Goal: Task Accomplishment & Management: Use online tool/utility

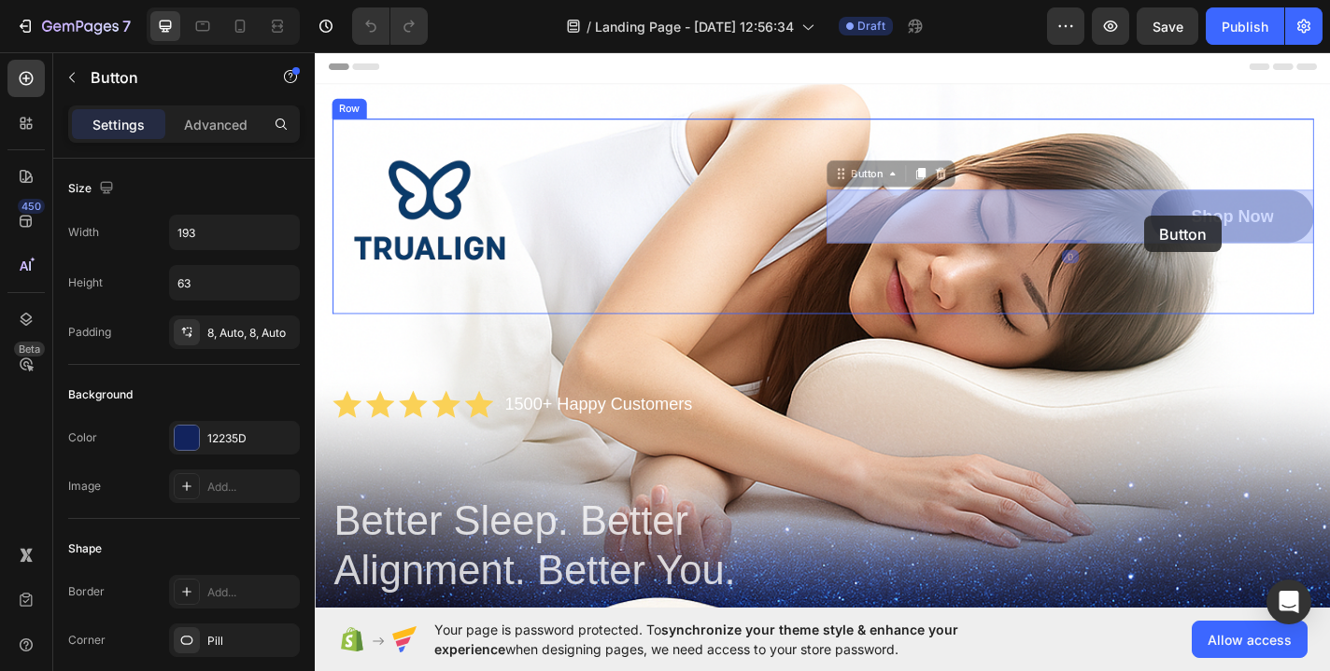
drag, startPoint x: 1166, startPoint y: 233, endPoint x: 1236, endPoint y: 233, distance: 69.1
drag, startPoint x: 1236, startPoint y: 233, endPoint x: 1265, endPoint y: 227, distance: 29.5
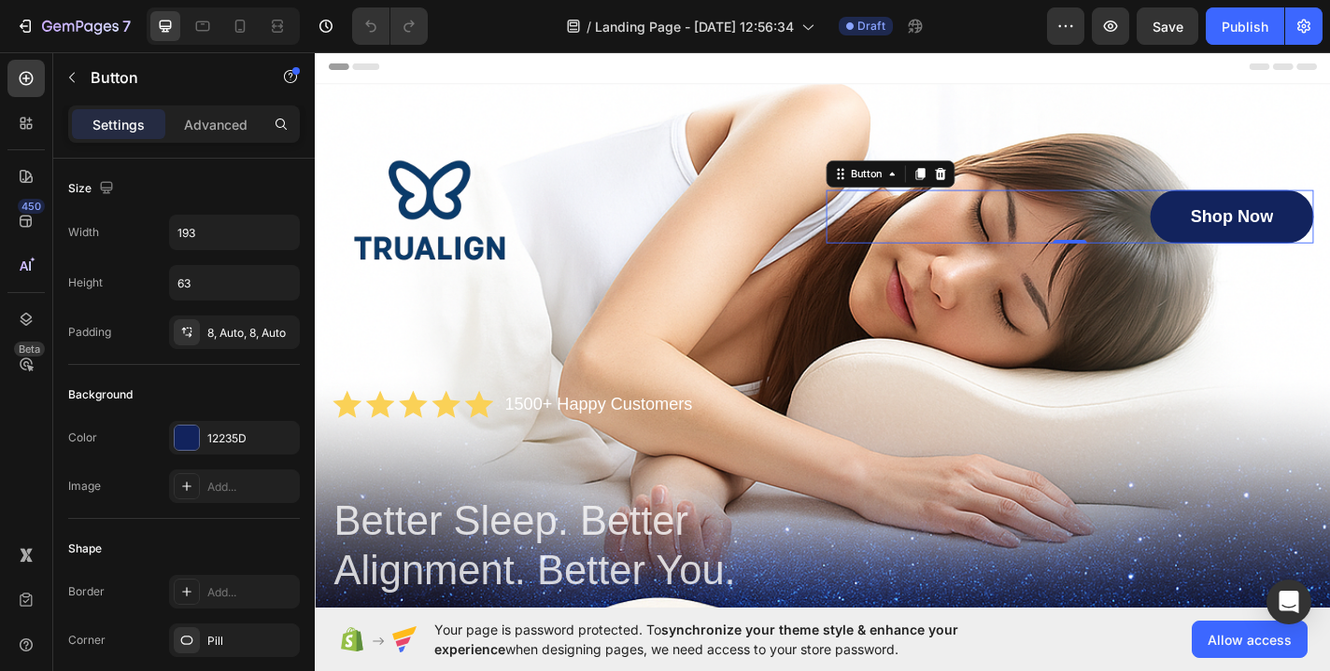
click at [1265, 227] on link "Shop Now" at bounding box center [1327, 233] width 180 height 59
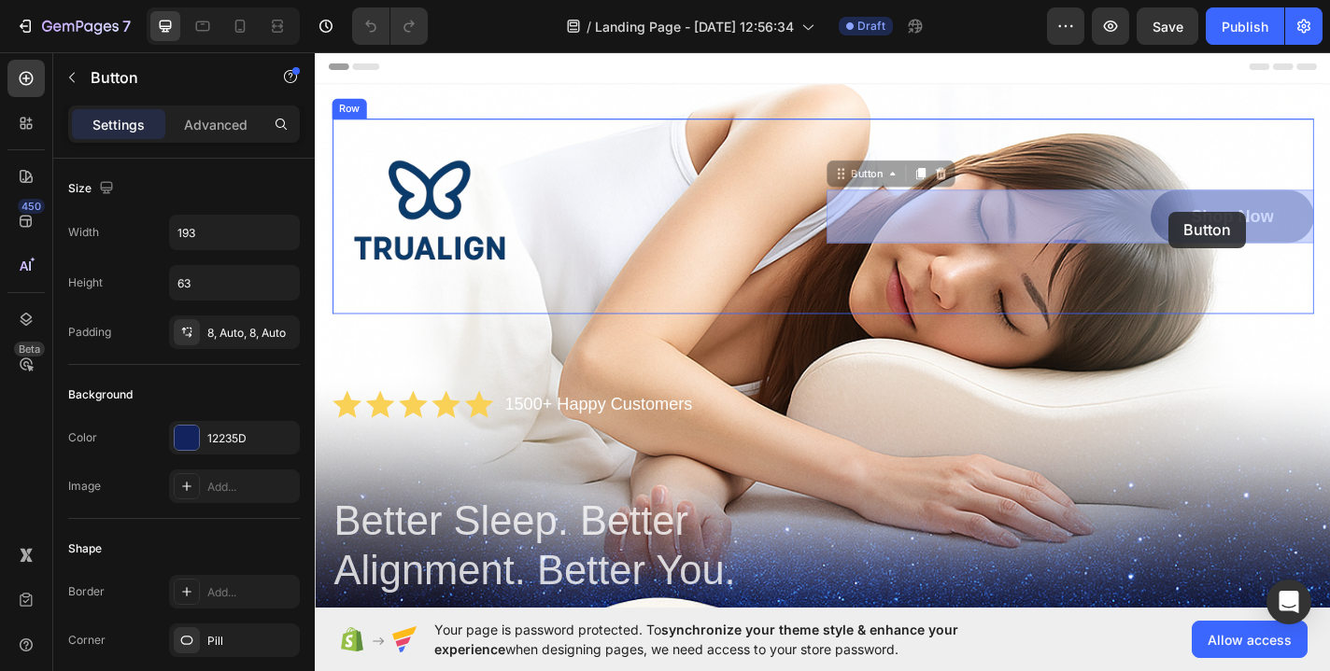
drag, startPoint x: 1265, startPoint y: 227, endPoint x: 1226, endPoint y: 233, distance: 38.7
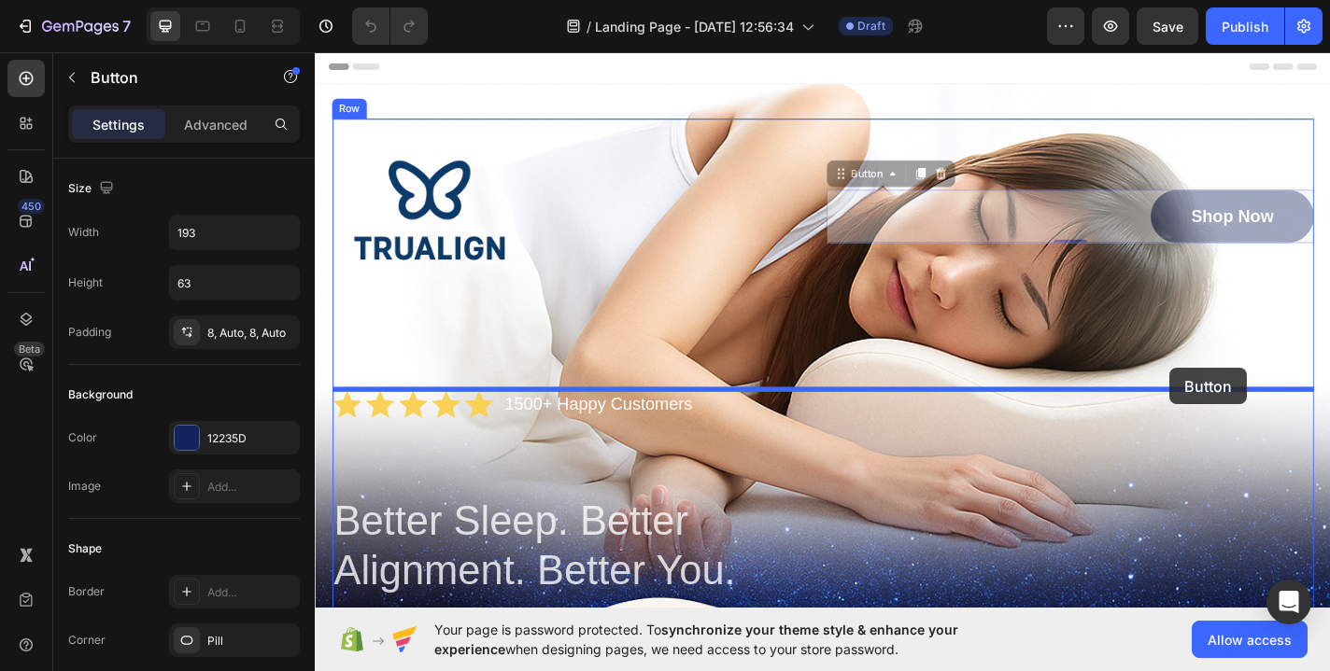
drag, startPoint x: 1237, startPoint y: 236, endPoint x: 1256, endPoint y: 395, distance: 159.9
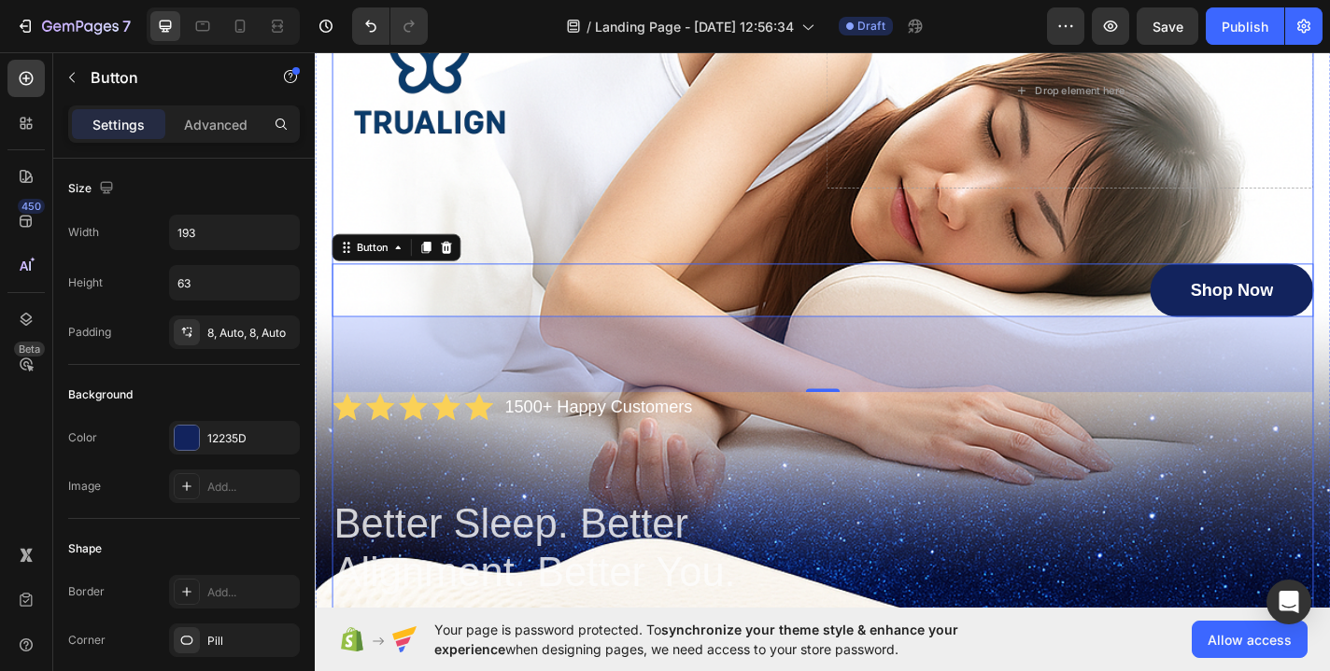
scroll to position [145, 0]
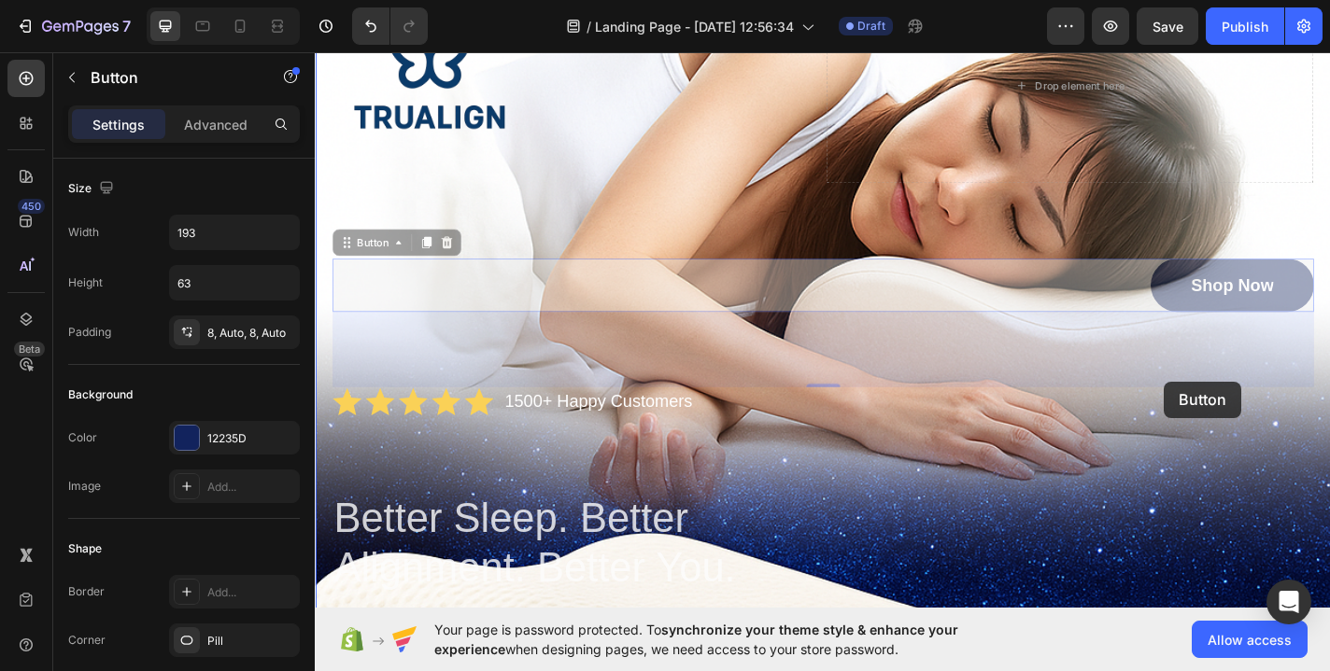
drag, startPoint x: 1238, startPoint y: 305, endPoint x: 1251, endPoint y: 415, distance: 110.0
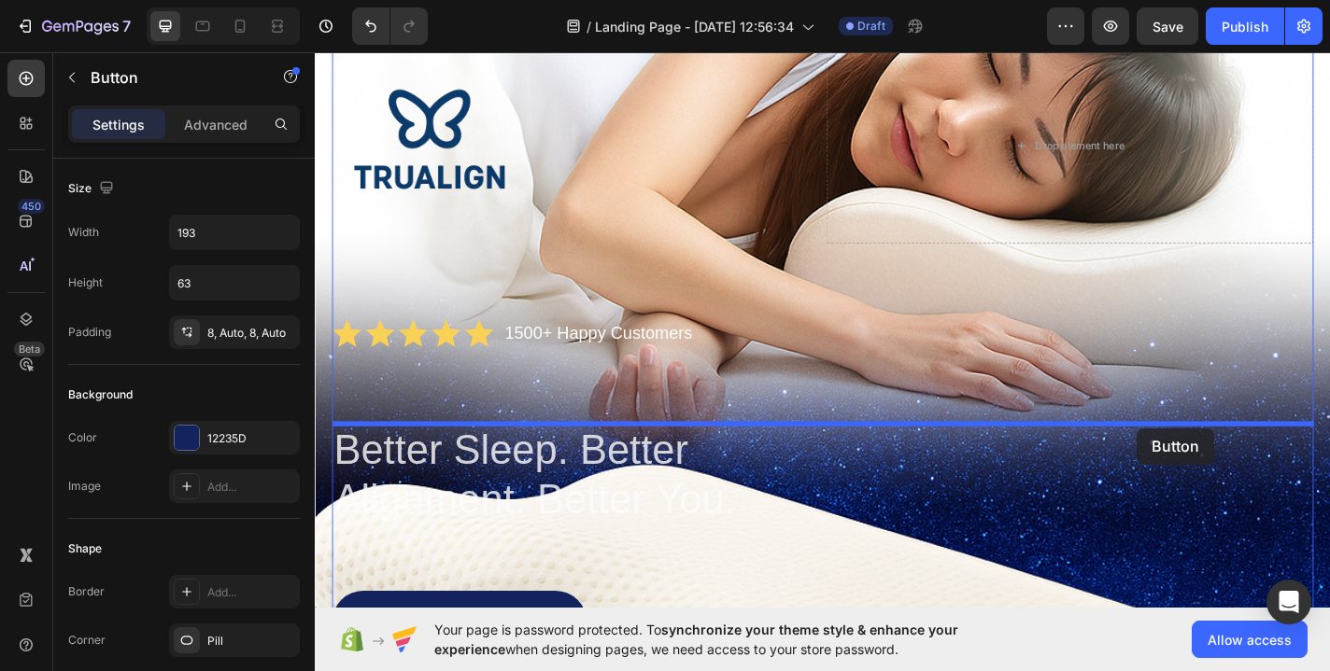
scroll to position [229, 0]
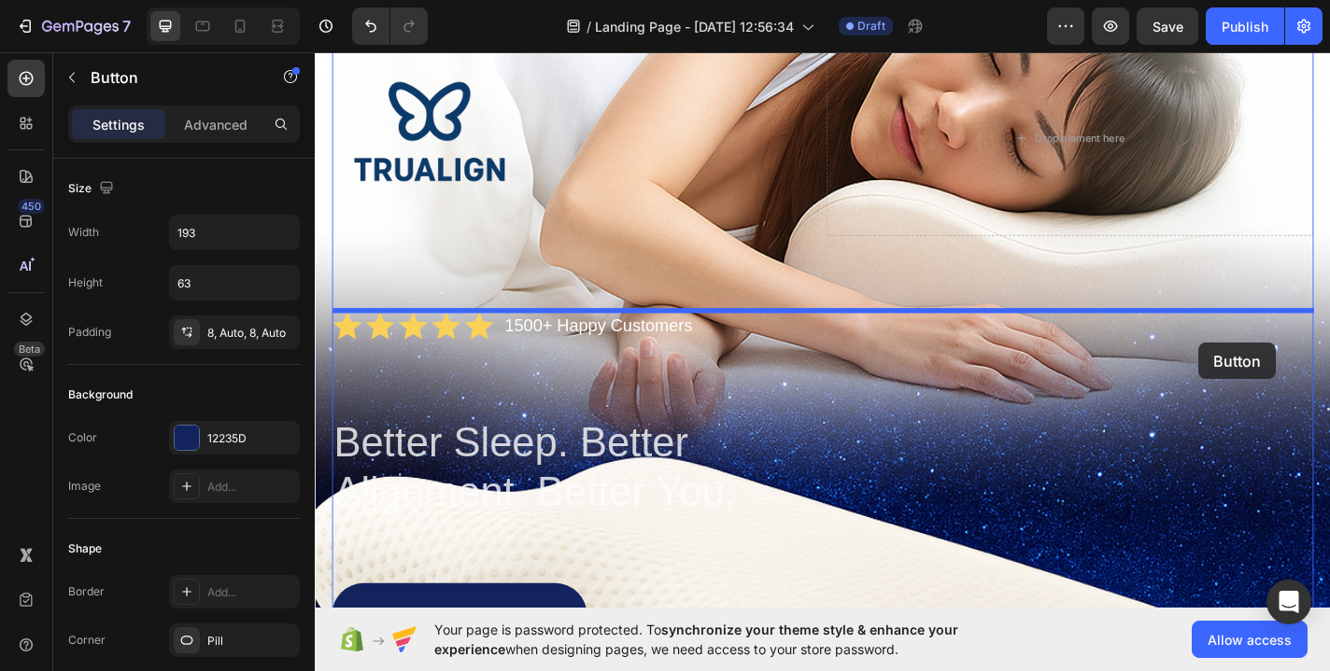
drag, startPoint x: 1384, startPoint y: 160, endPoint x: 1290, endPoint y: 373, distance: 232.9
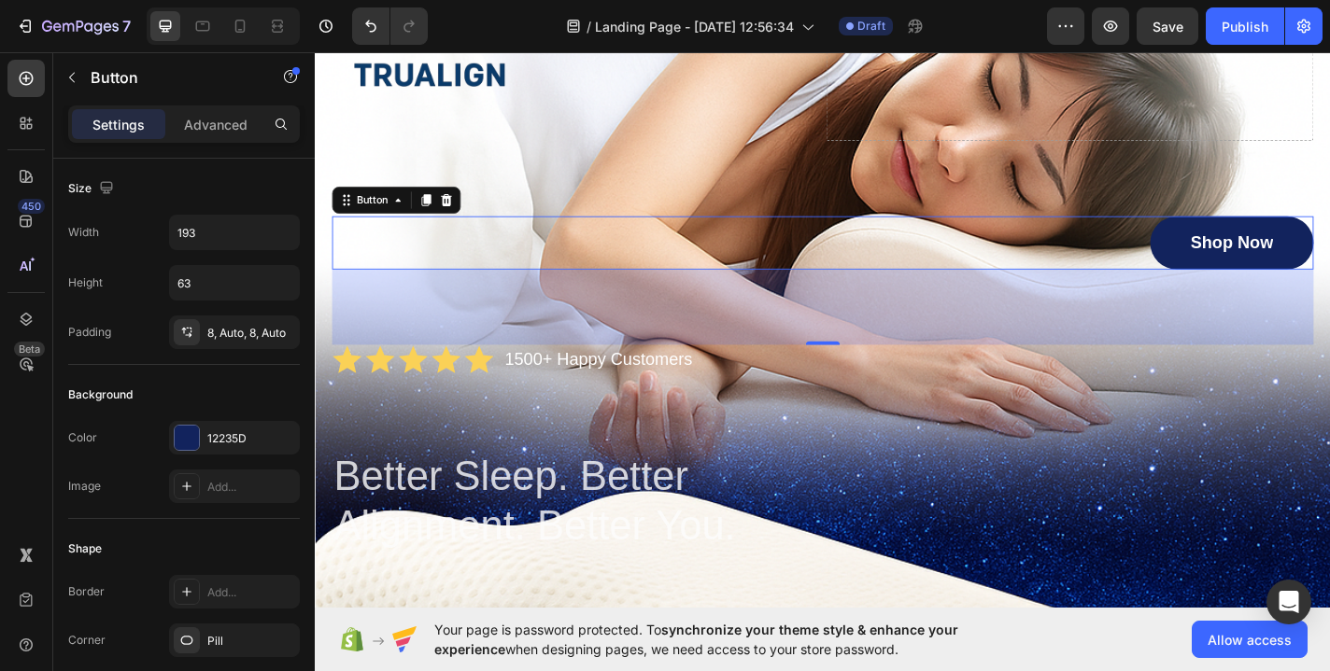
scroll to position [199, 0]
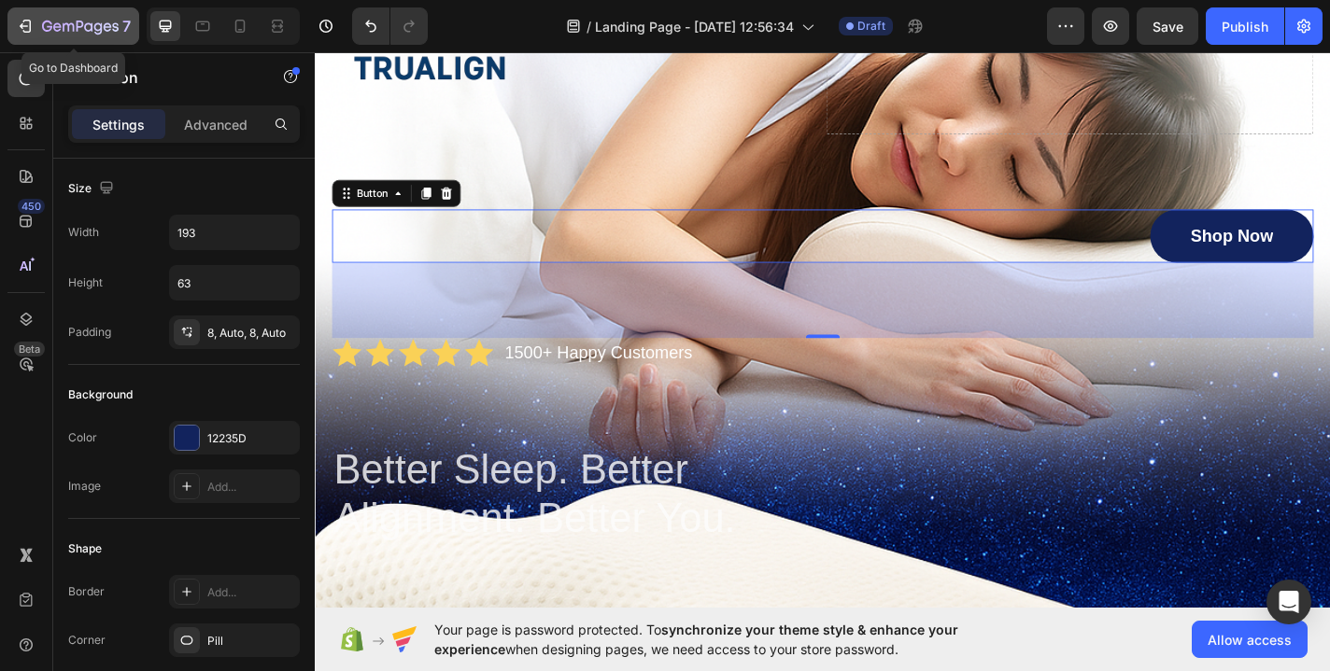
click at [92, 12] on button "7" at bounding box center [73, 25] width 132 height 37
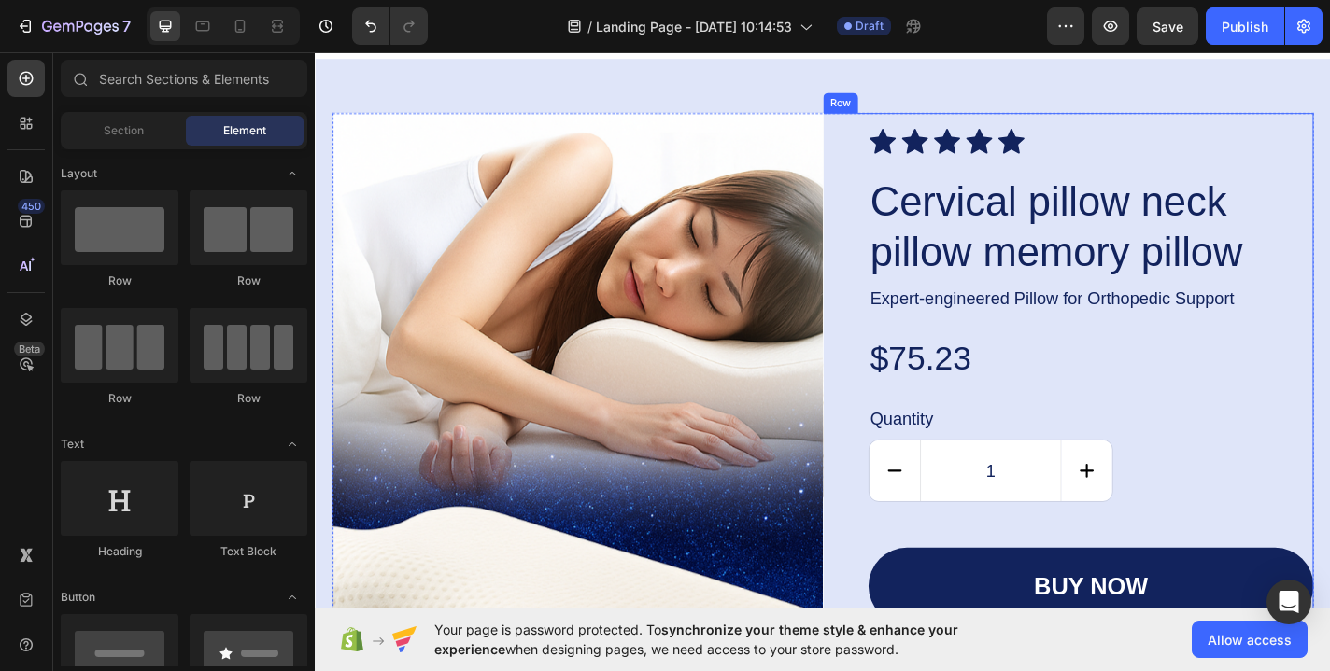
scroll to position [4679, 0]
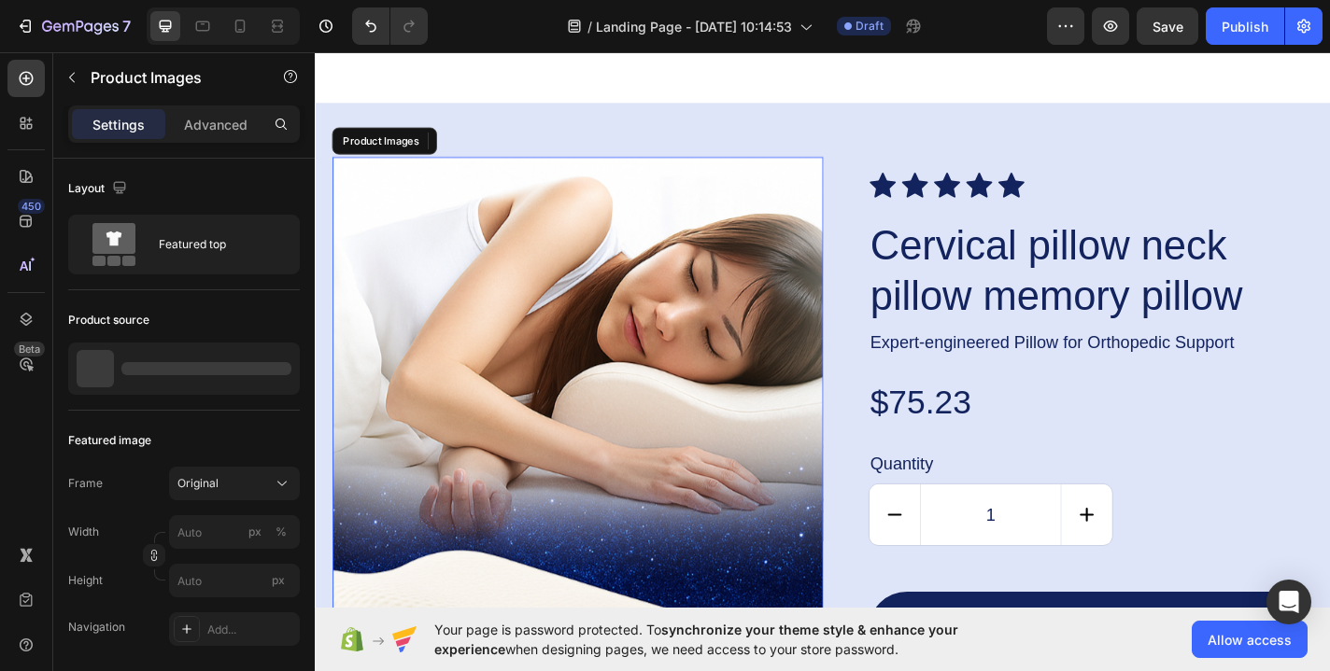
click at [754, 388] on img at bounding box center [604, 573] width 542 height 813
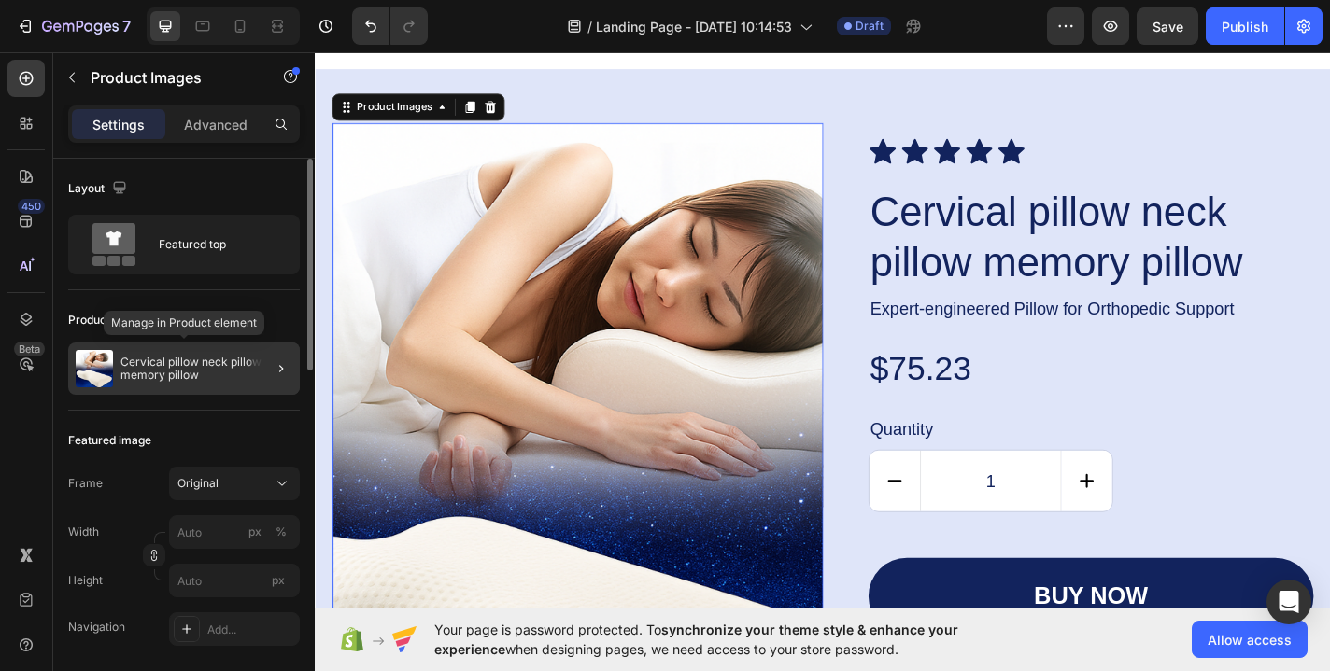
click at [181, 372] on p "Cervical pillow neck pillow memory pillow" at bounding box center [206, 369] width 172 height 26
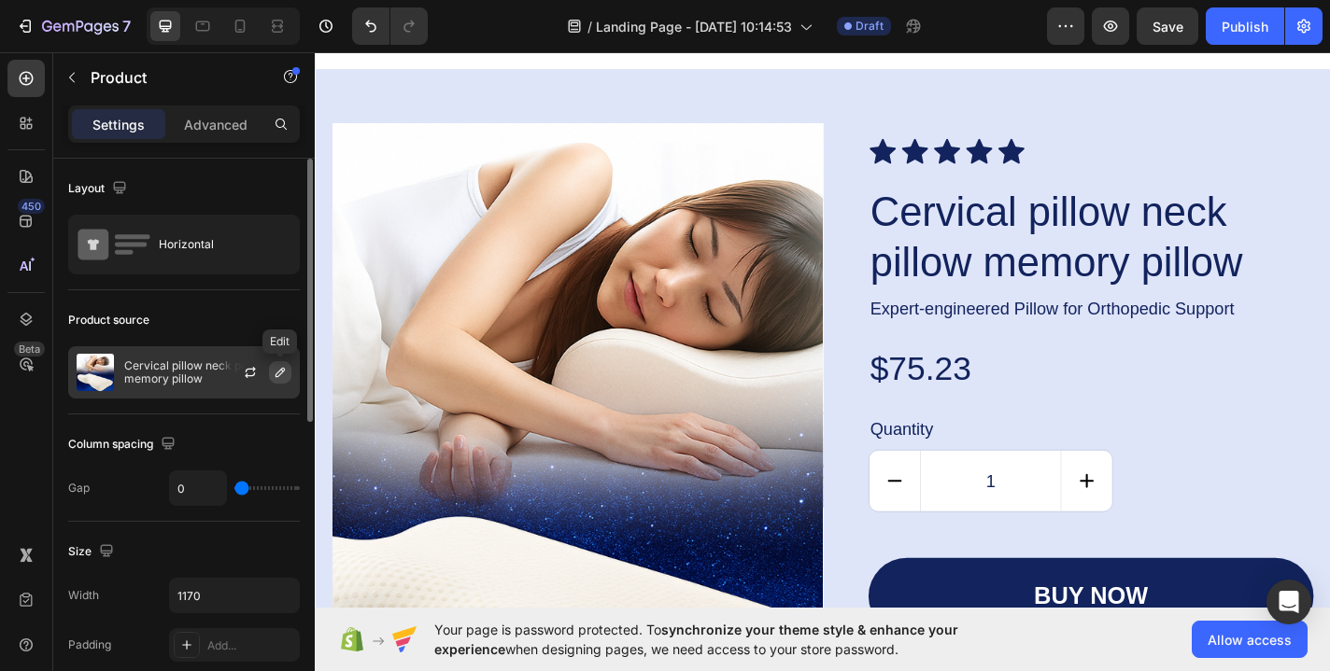
click at [279, 375] on icon "button" at bounding box center [280, 372] width 15 height 15
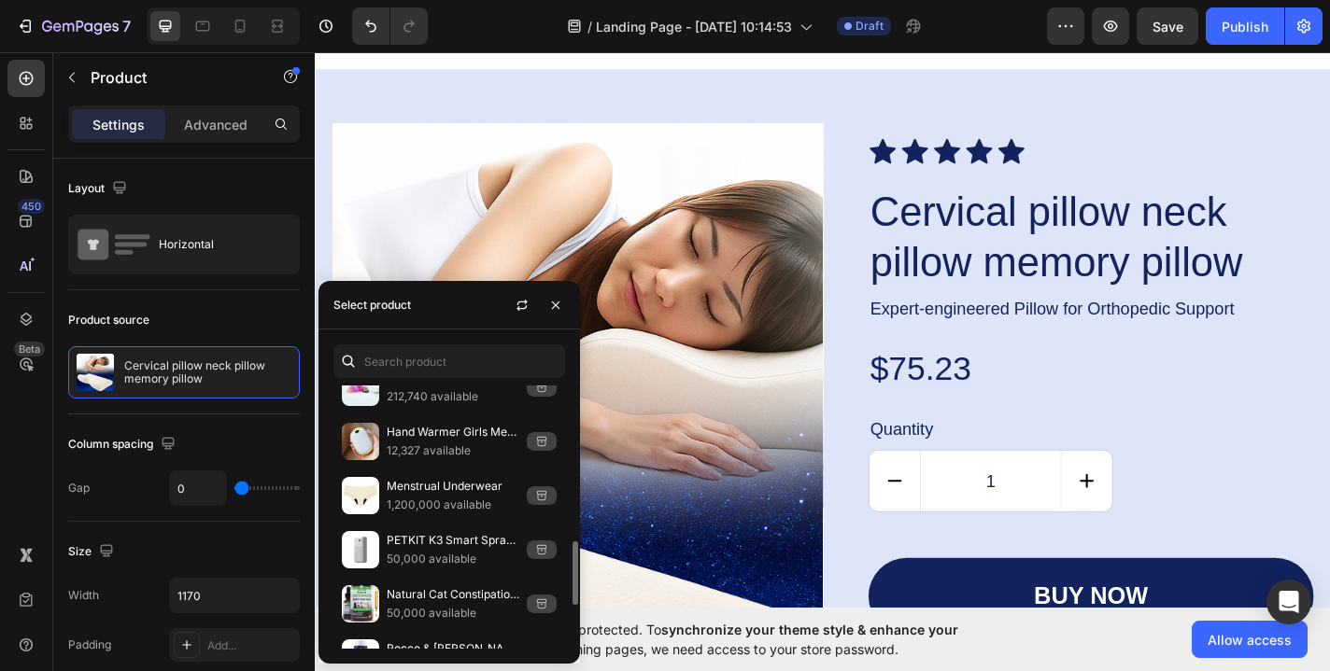
scroll to position [0, 0]
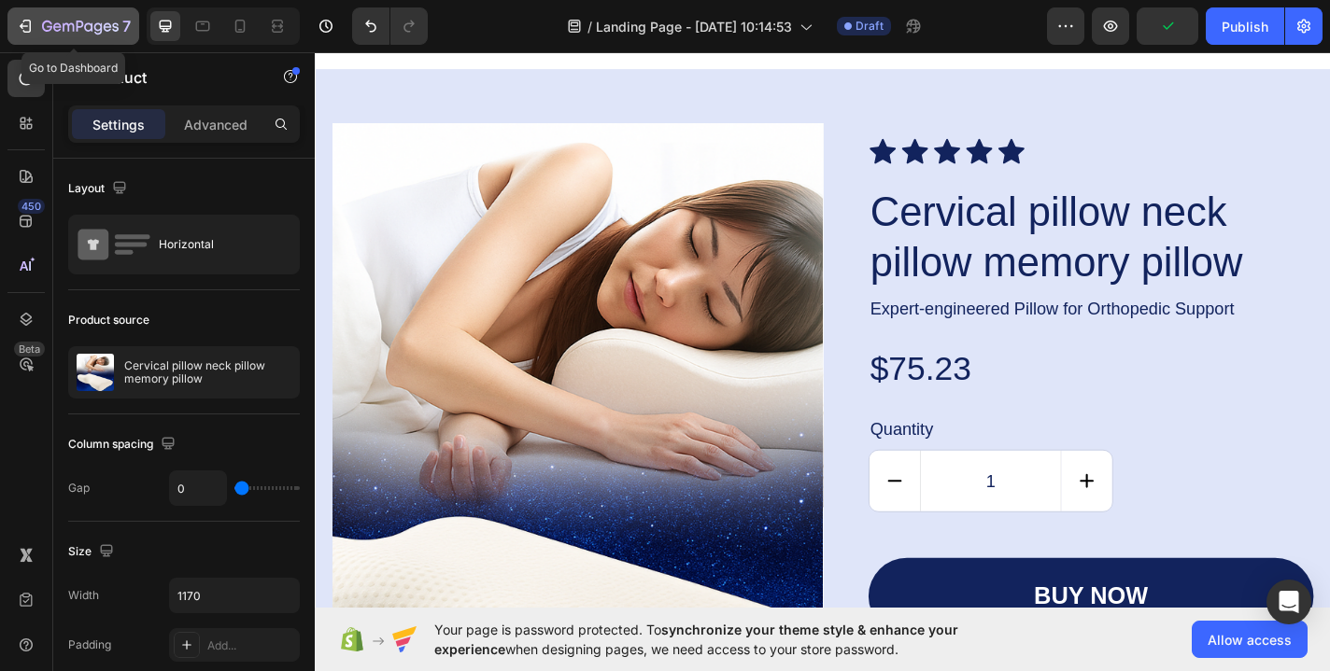
click at [81, 31] on icon "button" at bounding box center [80, 28] width 77 height 16
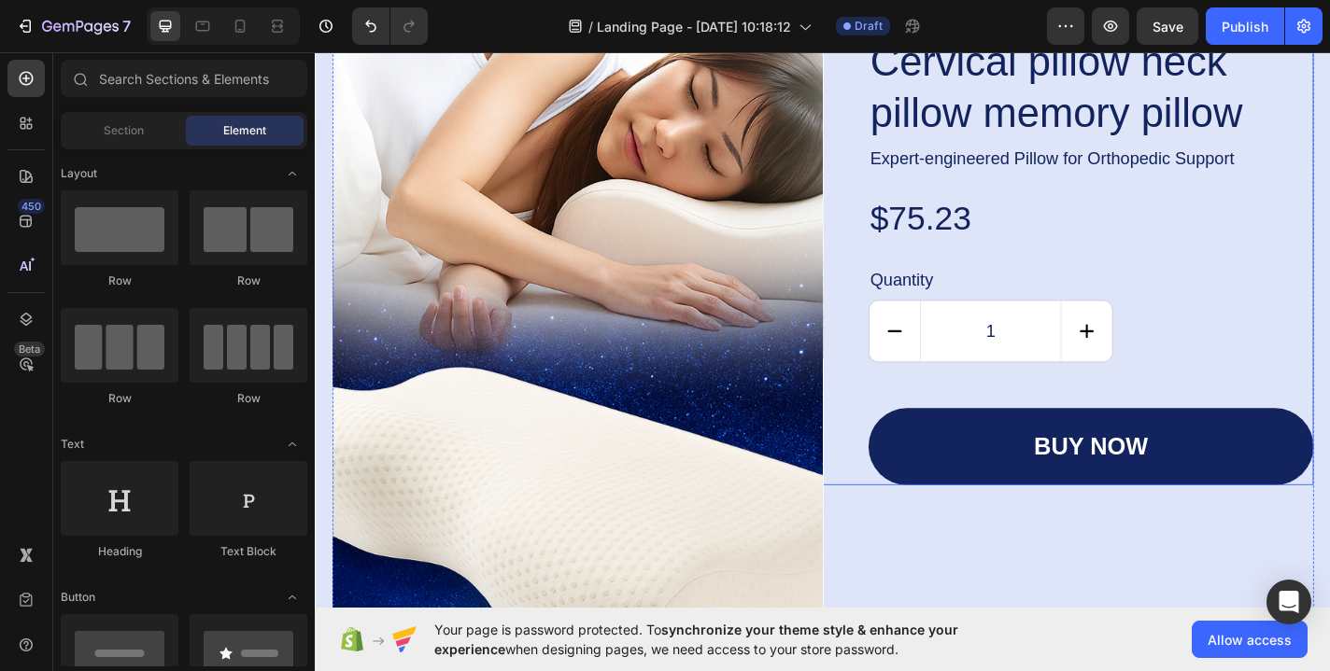
scroll to position [4542, 0]
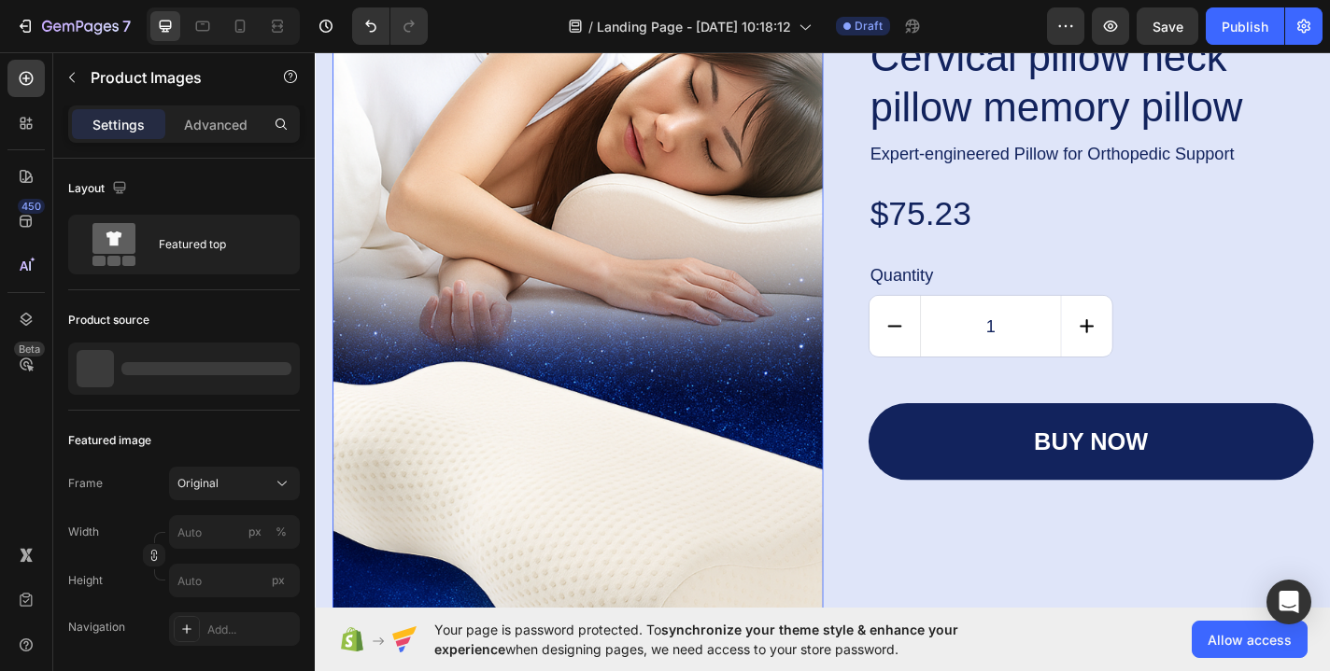
drag, startPoint x: 684, startPoint y: 361, endPoint x: 553, endPoint y: 467, distance: 168.0
click at [684, 361] on img at bounding box center [604, 365] width 542 height 813
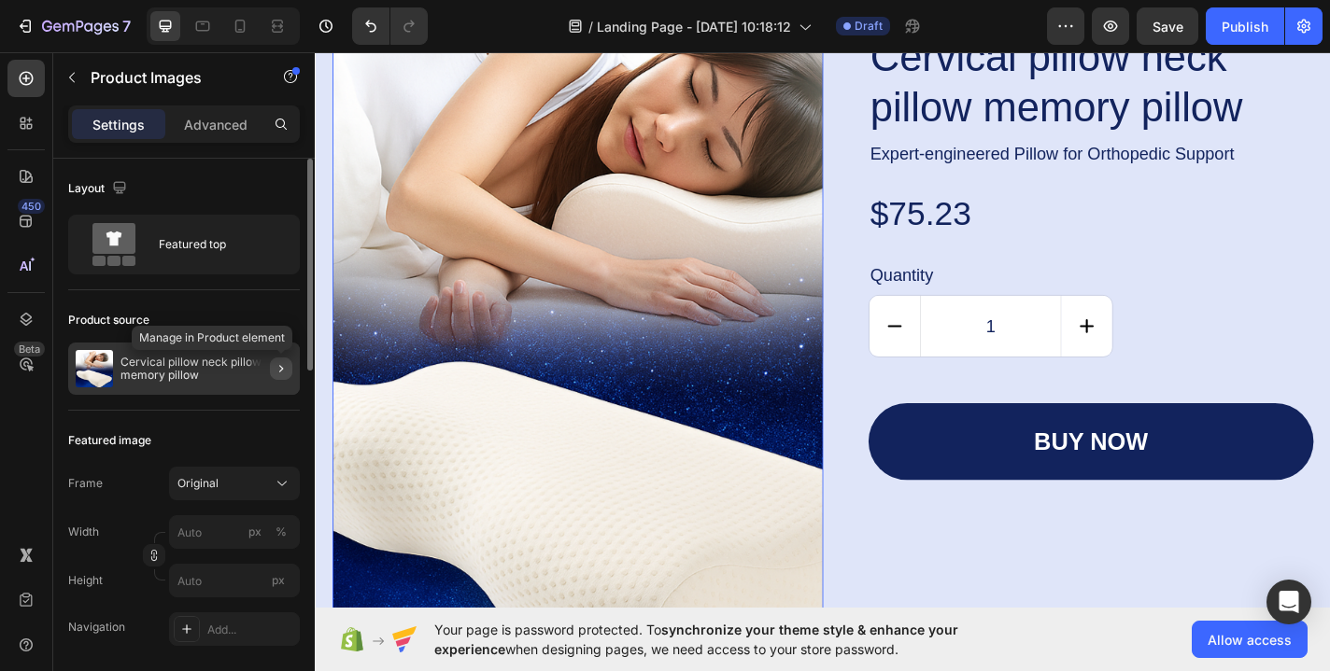
click at [280, 370] on icon "button" at bounding box center [281, 368] width 15 height 15
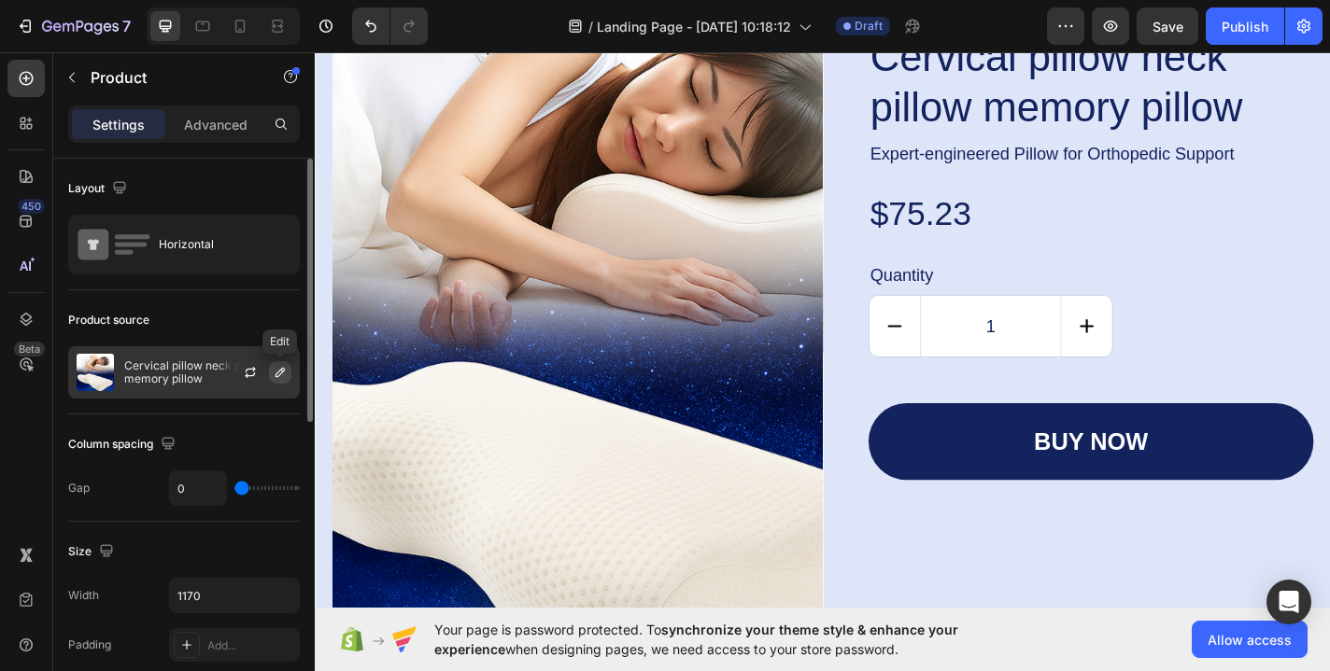
click at [282, 372] on icon "button" at bounding box center [280, 372] width 15 height 15
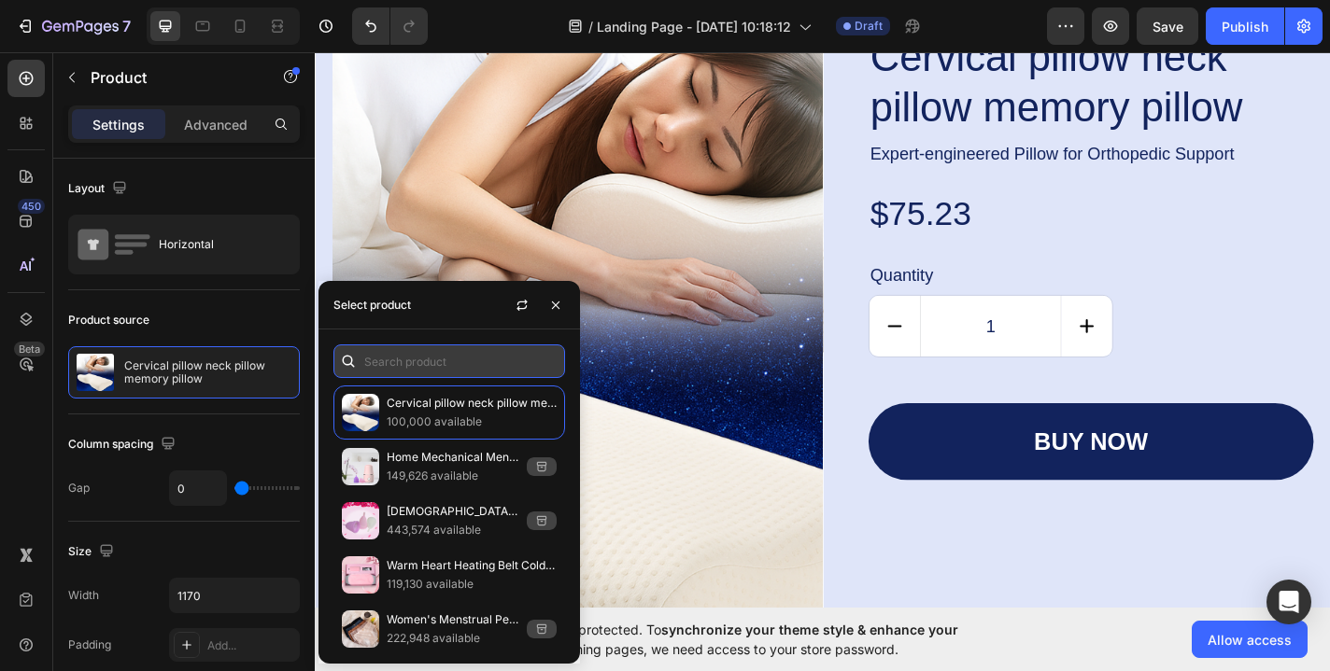
click at [415, 364] on input "text" at bounding box center [449, 362] width 232 height 34
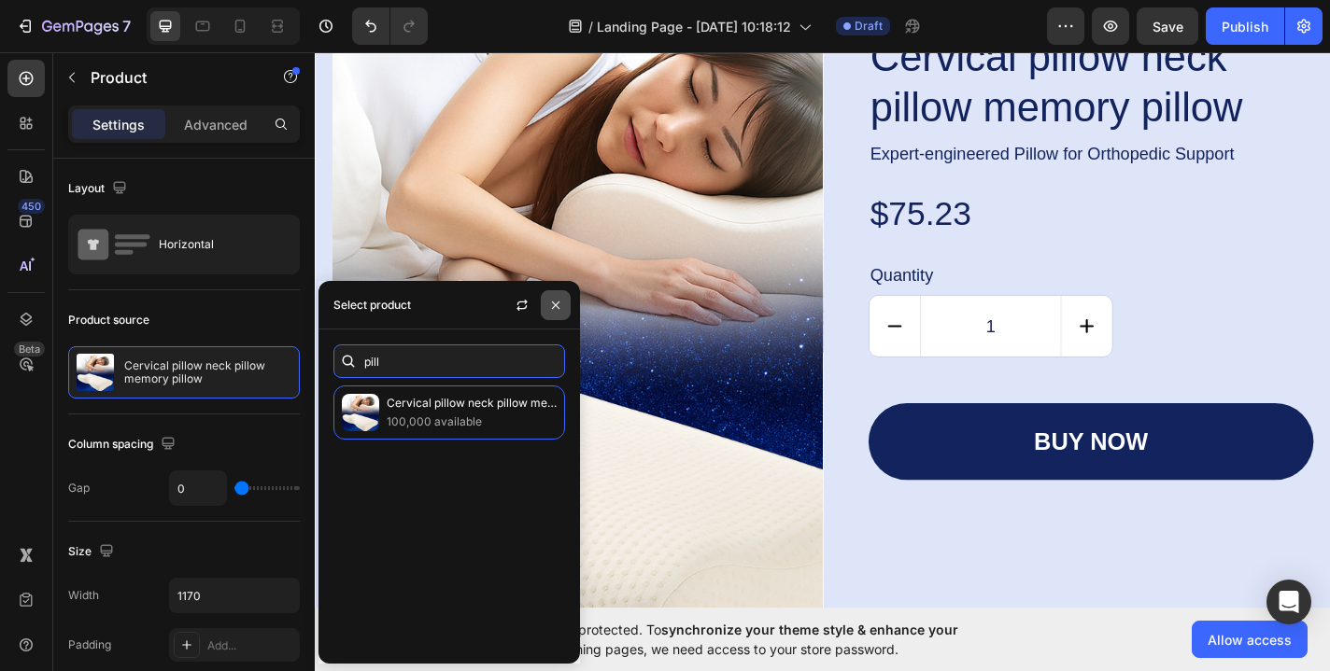
type input "pill"
click at [553, 300] on icon "button" at bounding box center [555, 305] width 15 height 15
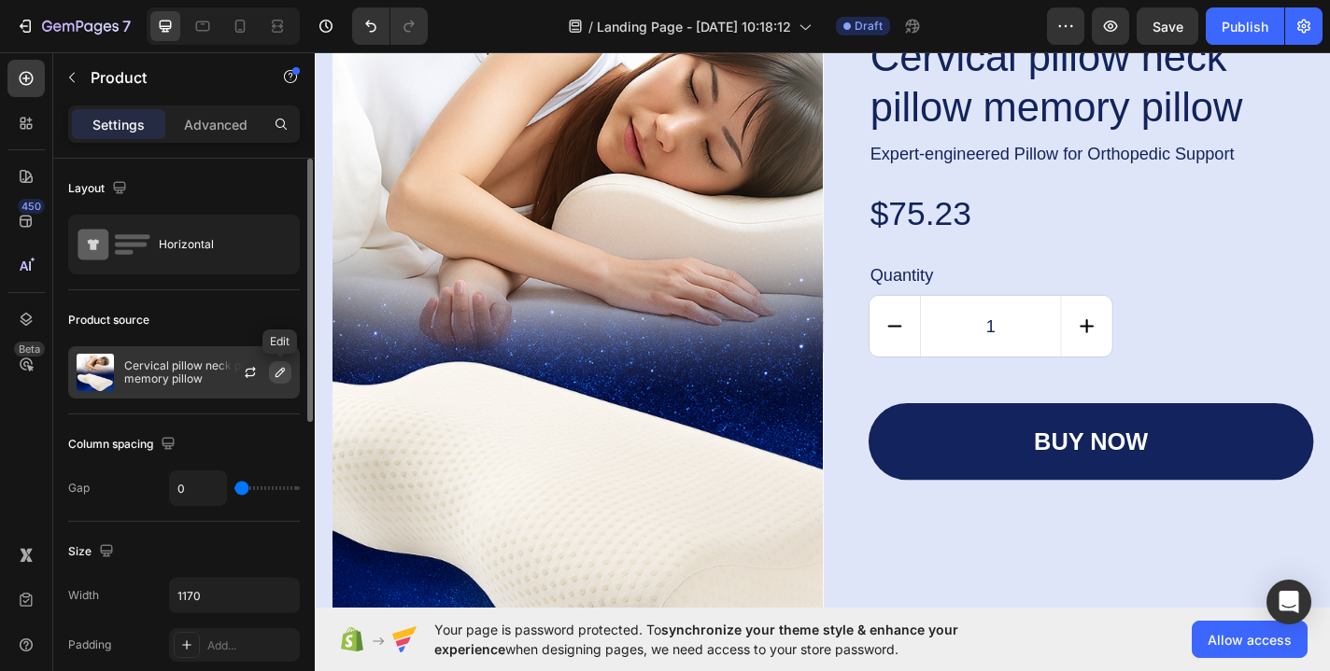
click at [281, 372] on icon "button" at bounding box center [280, 372] width 15 height 15
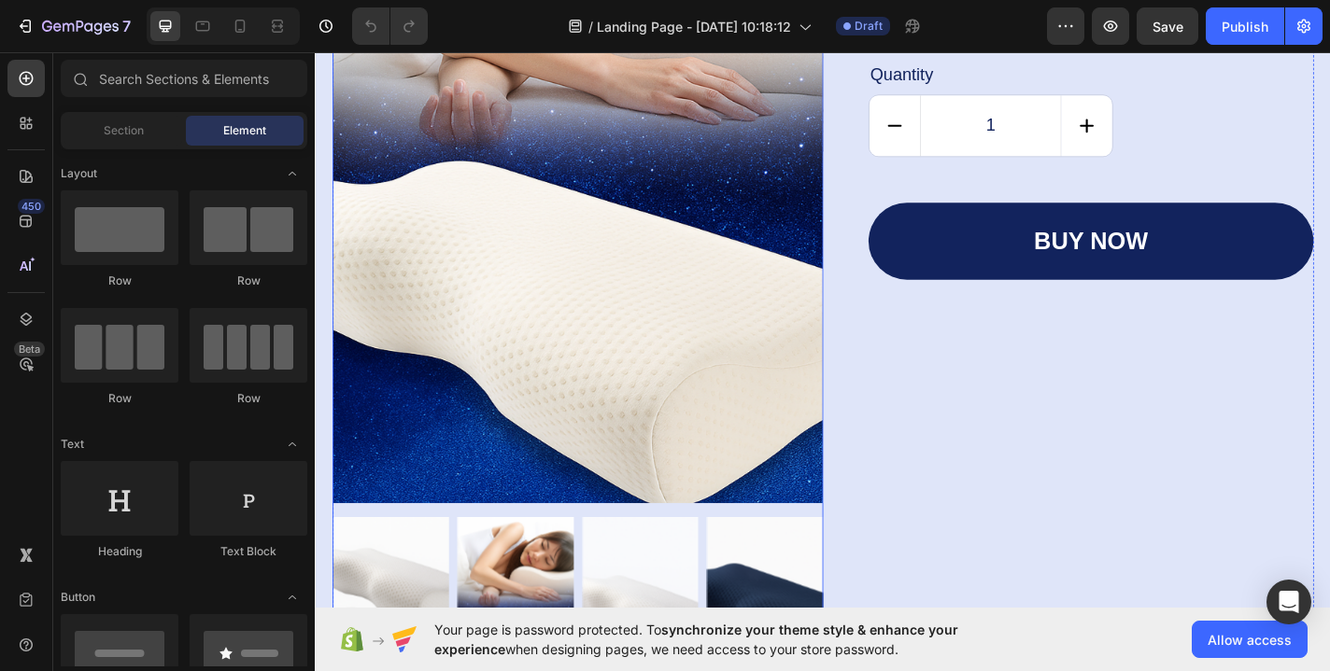
scroll to position [4680, 0]
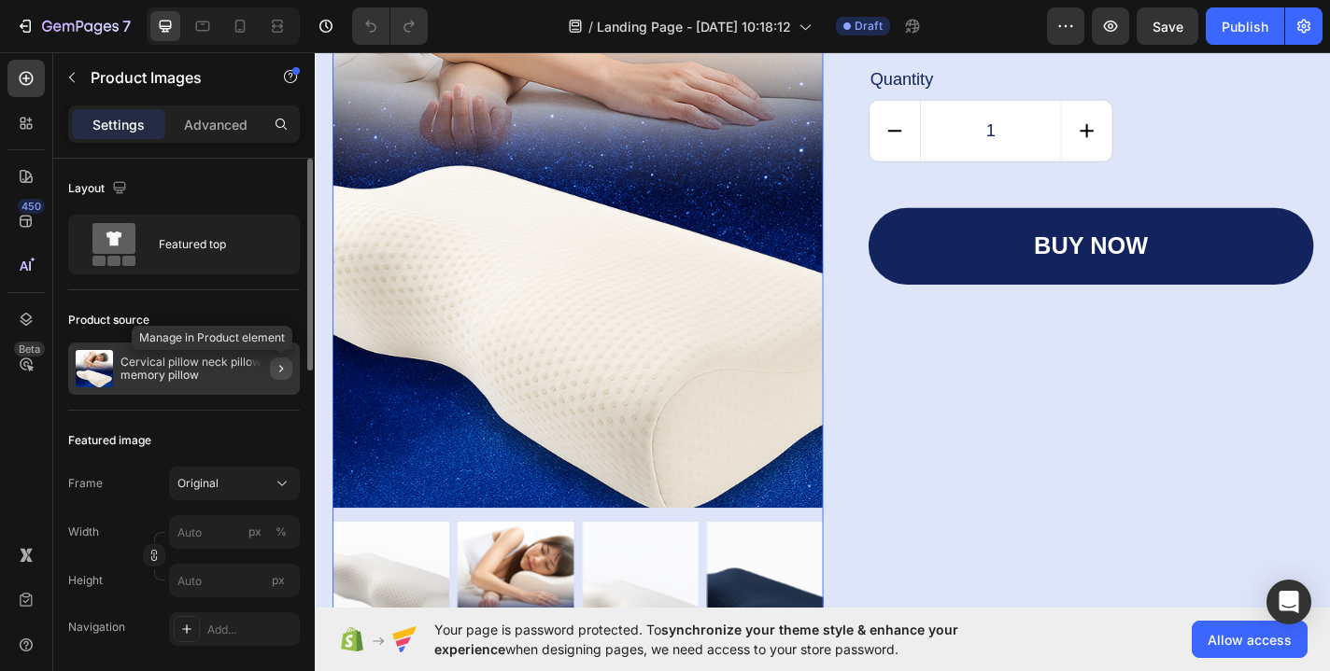
click at [285, 367] on icon "button" at bounding box center [281, 368] width 15 height 15
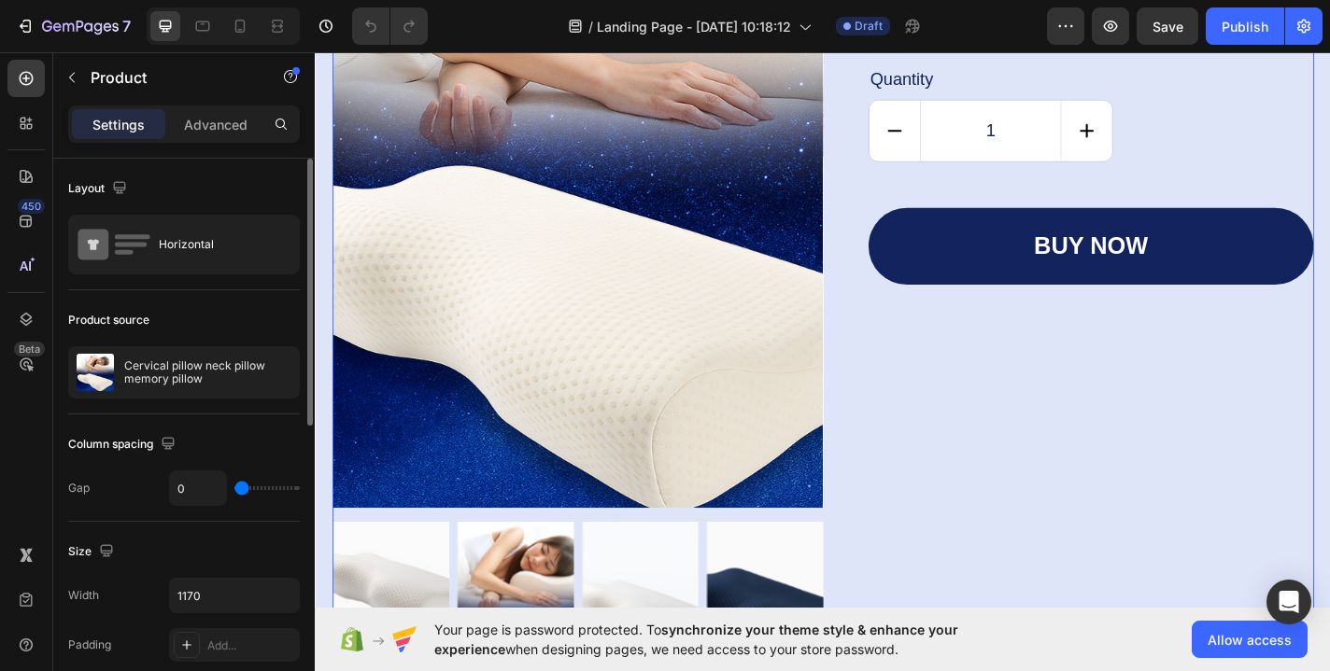
click at [0, 0] on icon "button" at bounding box center [0, 0] width 0 height 0
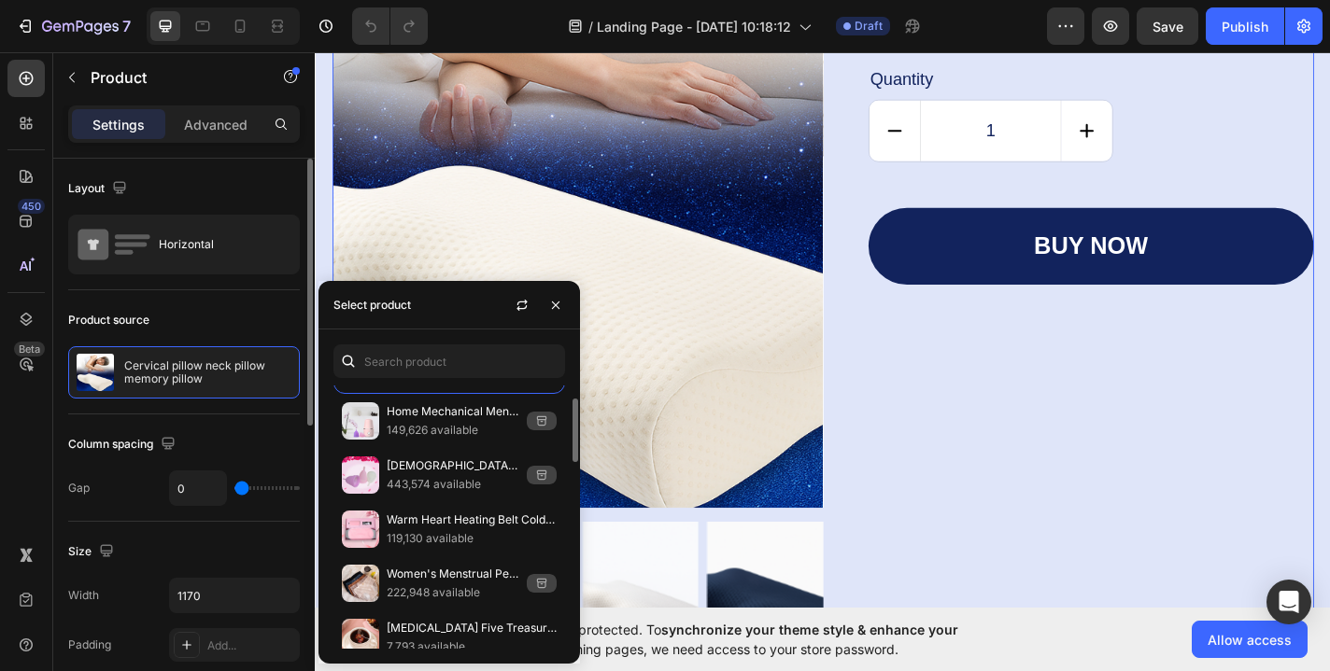
scroll to position [0, 0]
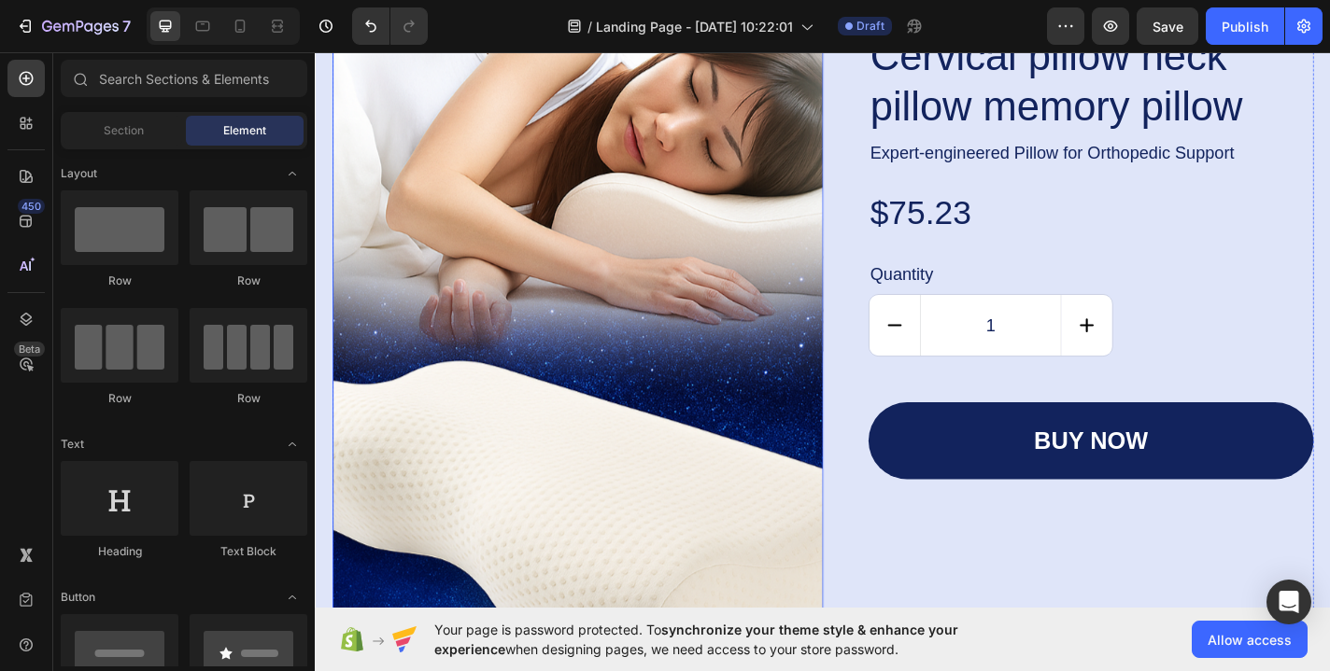
scroll to position [4890, 0]
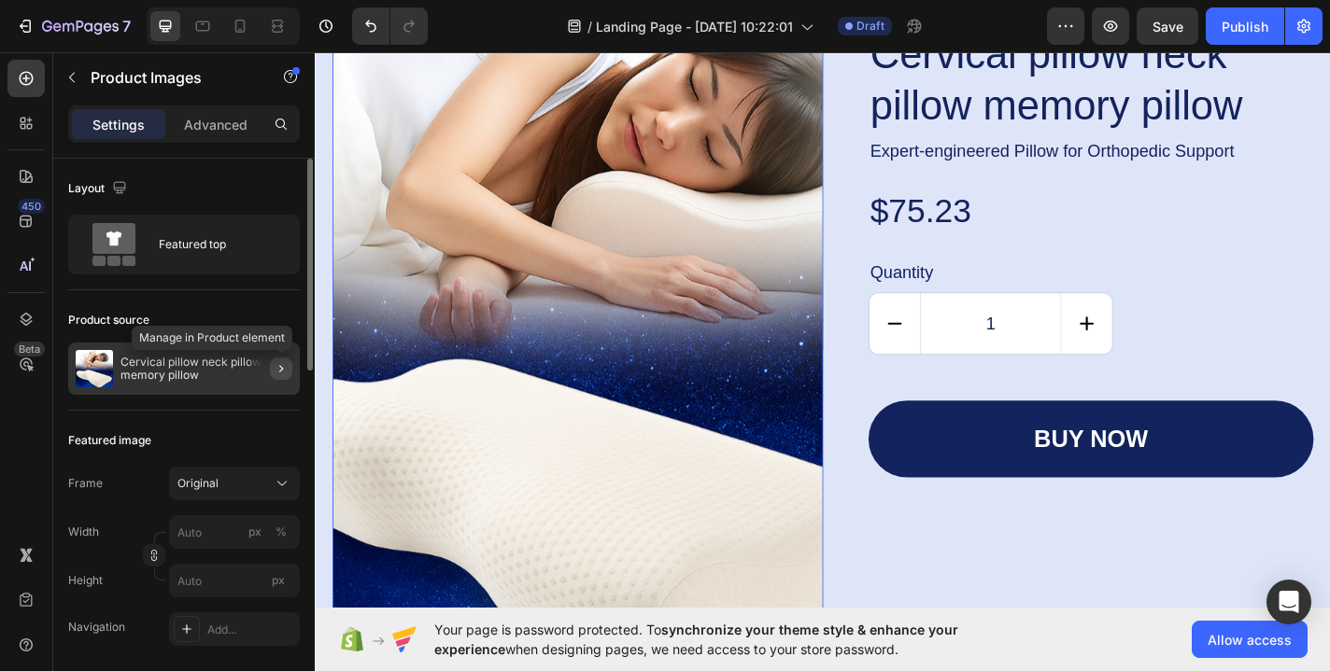
click at [277, 375] on icon "button" at bounding box center [281, 368] width 15 height 15
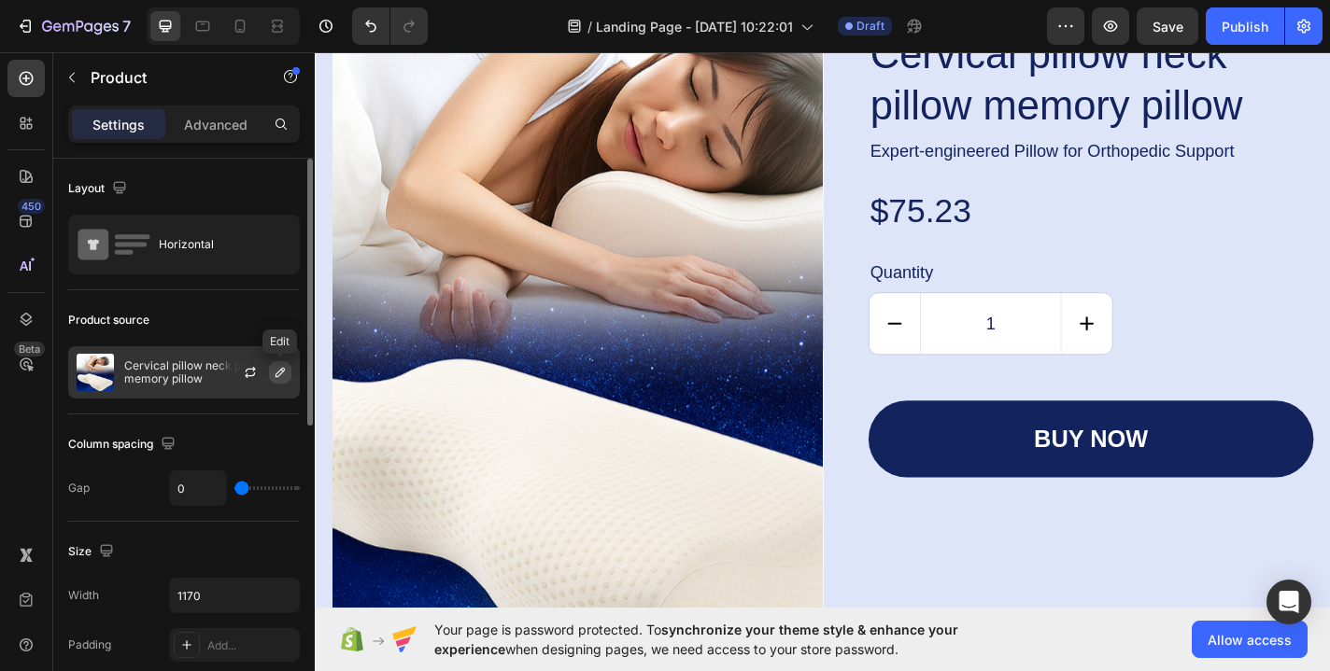
click at [277, 375] on icon "button" at bounding box center [280, 372] width 15 height 15
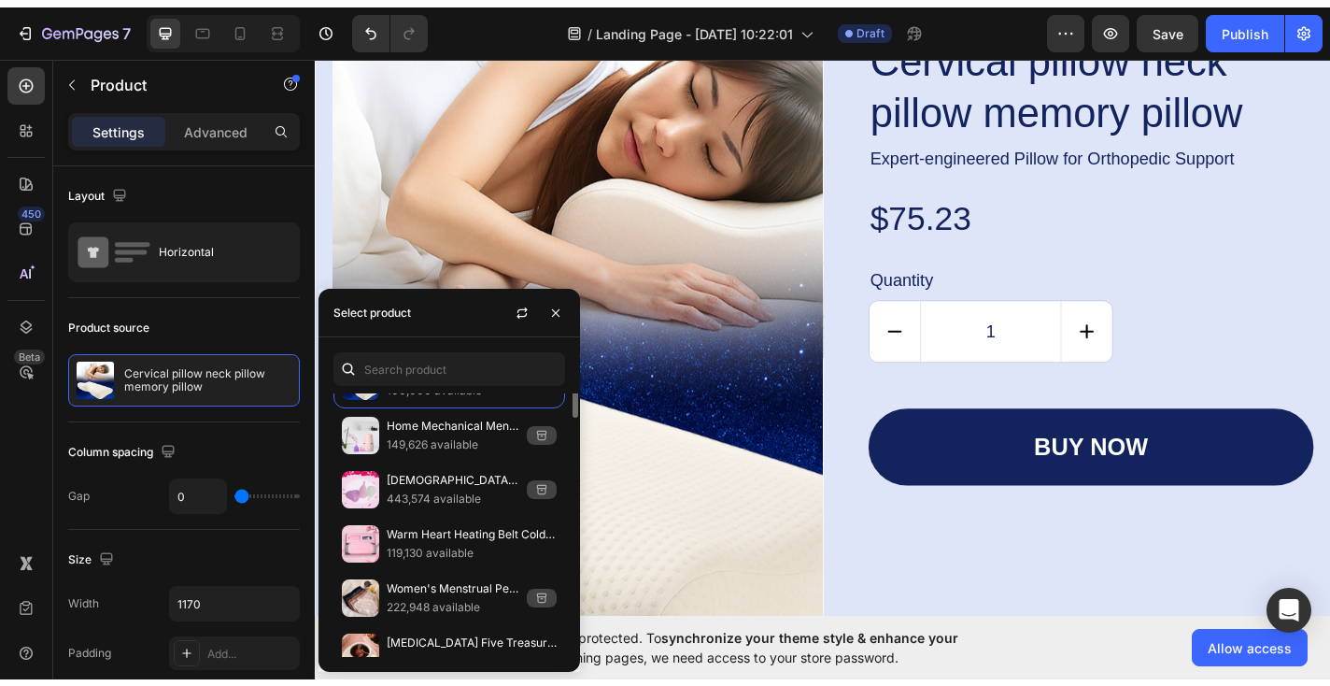
scroll to position [0, 0]
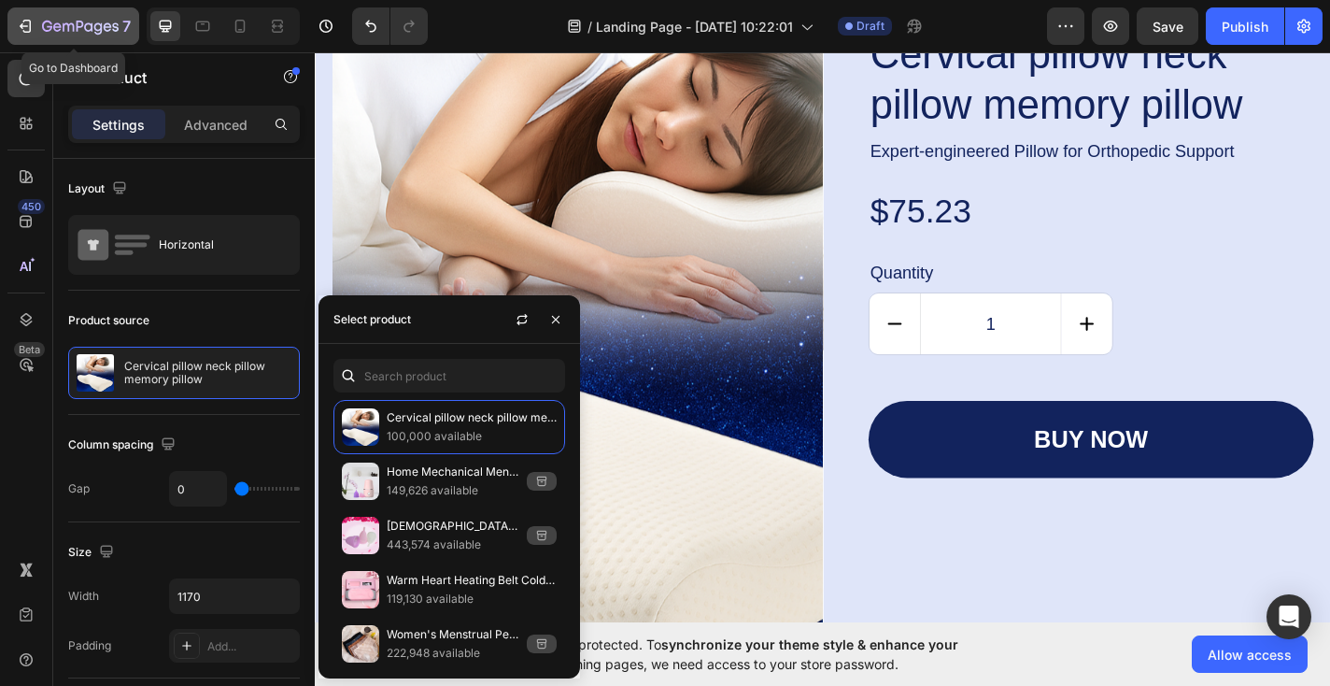
click at [70, 21] on icon "button" at bounding box center [80, 28] width 77 height 16
